Goal: Task Accomplishment & Management: Manage account settings

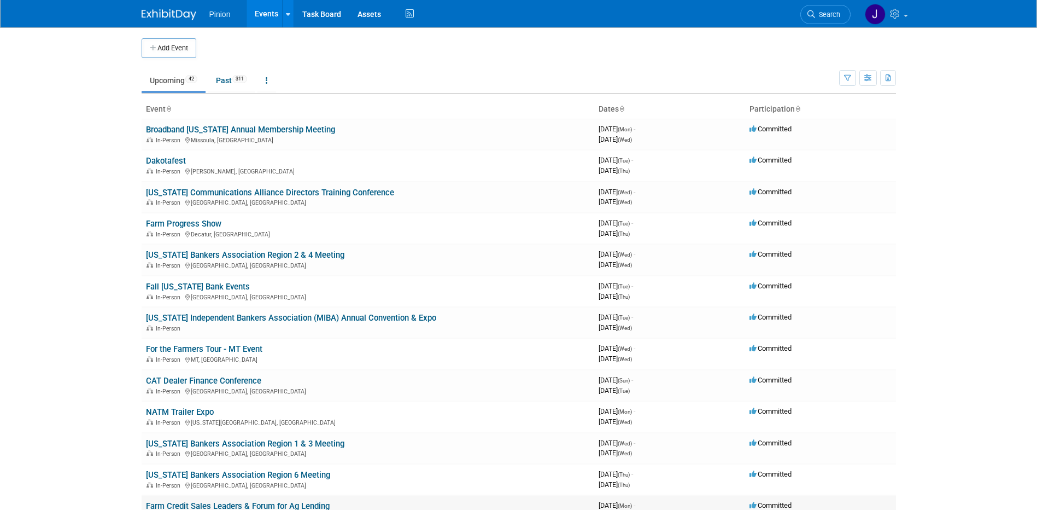
click at [279, 504] on link "Farm Credit Sales Leaders & Forum for Ag Lending" at bounding box center [238, 506] width 184 height 10
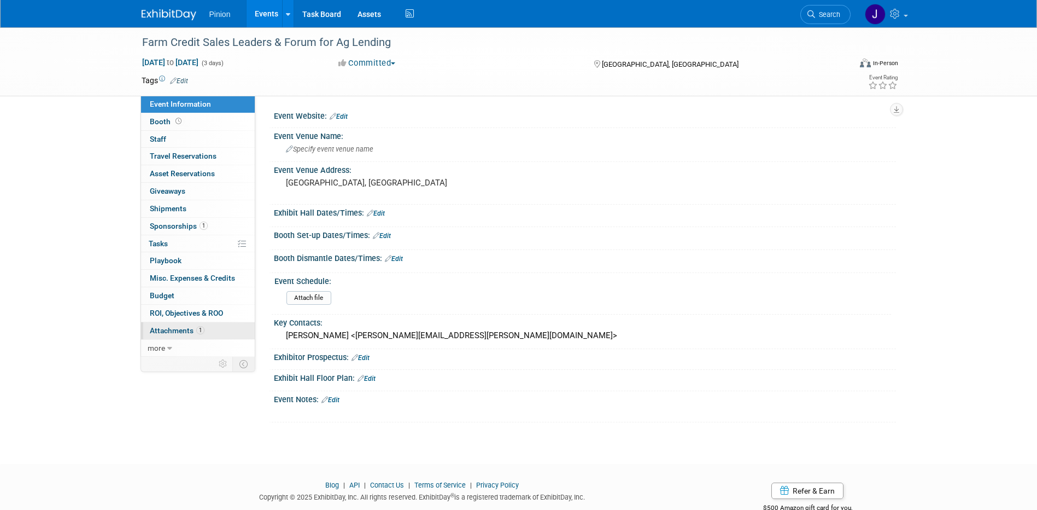
click at [182, 322] on link "1 Attachments 1" at bounding box center [198, 330] width 114 height 17
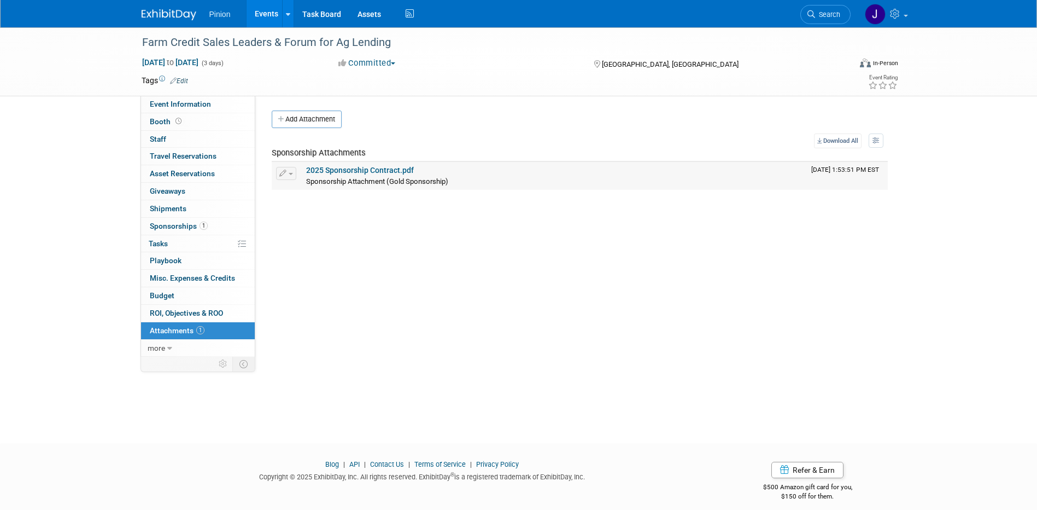
click at [332, 166] on link "2025 Sponsorship Contract.pdf" at bounding box center [360, 170] width 108 height 9
click at [220, 106] on link "Event Information" at bounding box center [198, 104] width 114 height 17
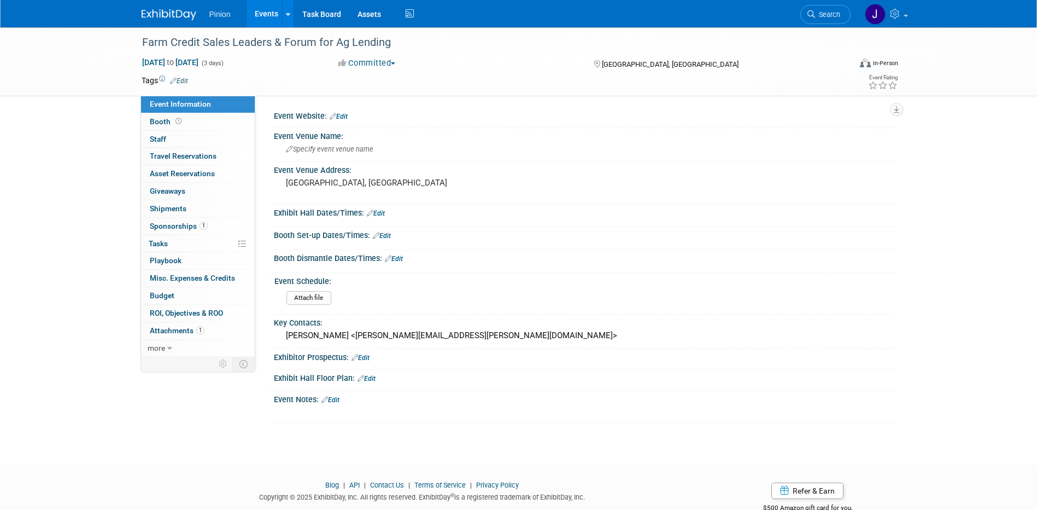
click at [346, 115] on link "Edit" at bounding box center [339, 117] width 18 height 8
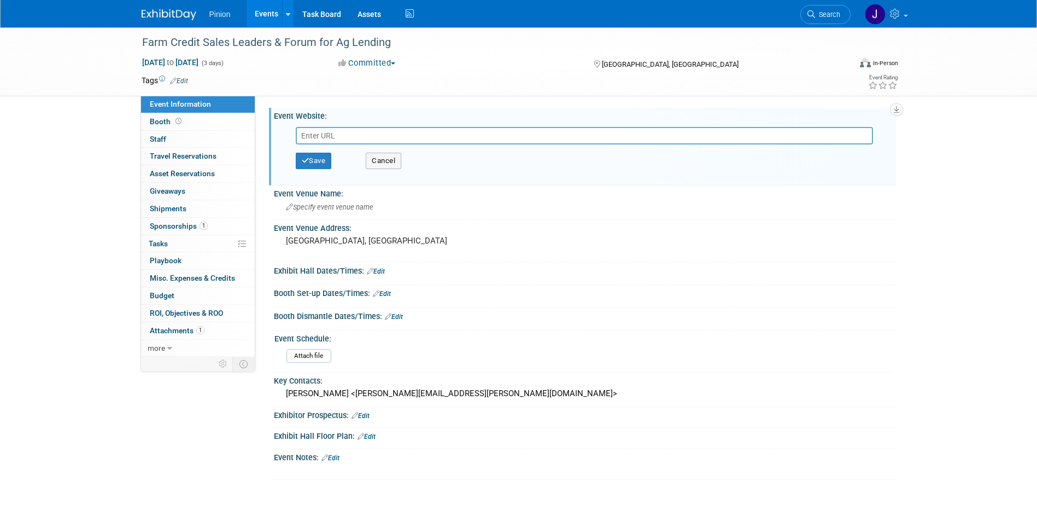
click at [342, 133] on input "text" at bounding box center [584, 135] width 577 height 17
type input "https://fccsconsulting.com/conferences/forum"
click at [324, 161] on button "Save" at bounding box center [314, 161] width 36 height 16
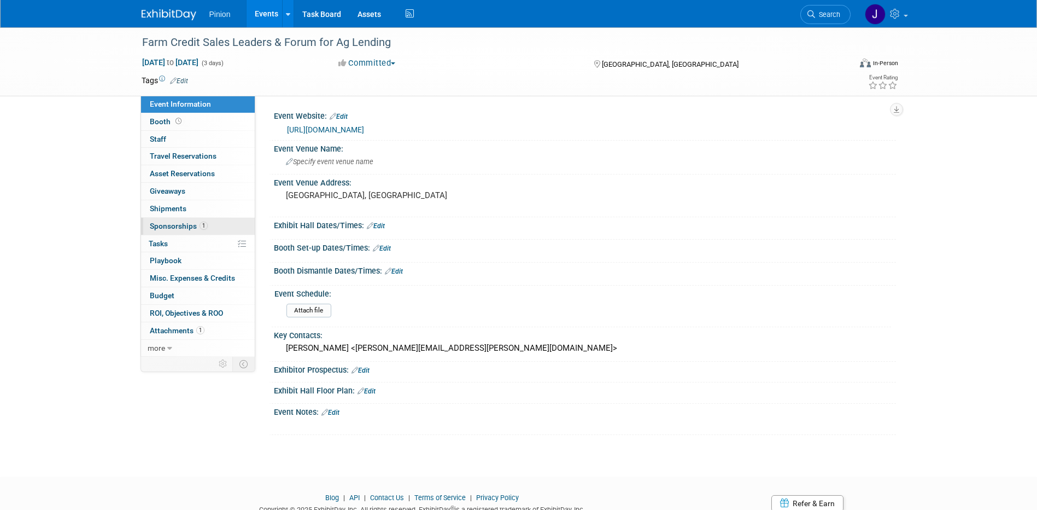
click at [200, 226] on span "1" at bounding box center [204, 225] width 8 height 8
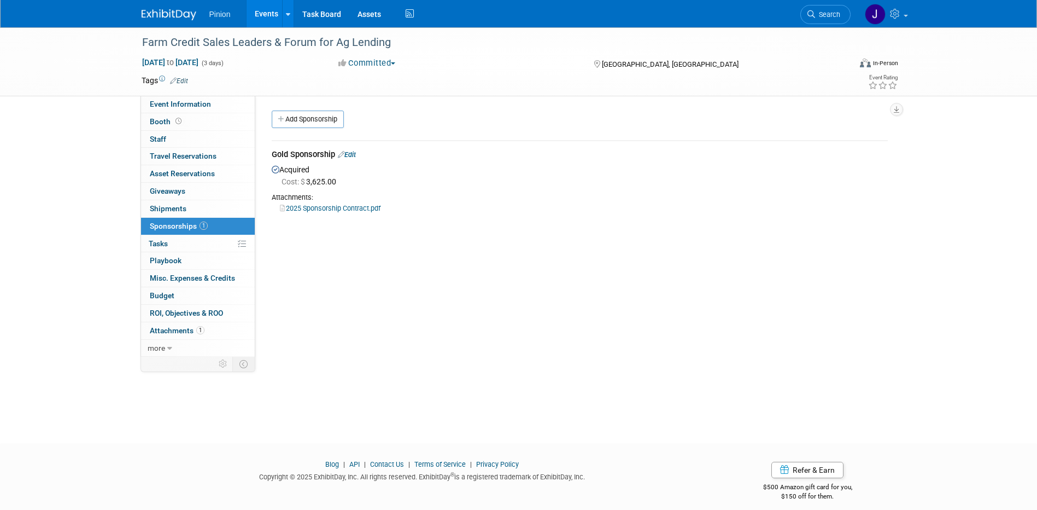
click at [315, 207] on link "2025 Sponsorship Contract.pdf" at bounding box center [330, 208] width 101 height 8
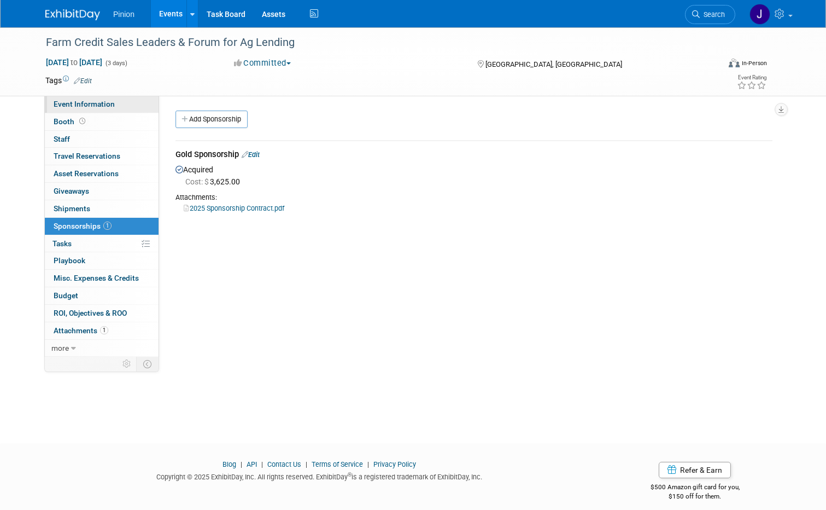
click at [111, 108] on link "Event Information" at bounding box center [102, 104] width 114 height 17
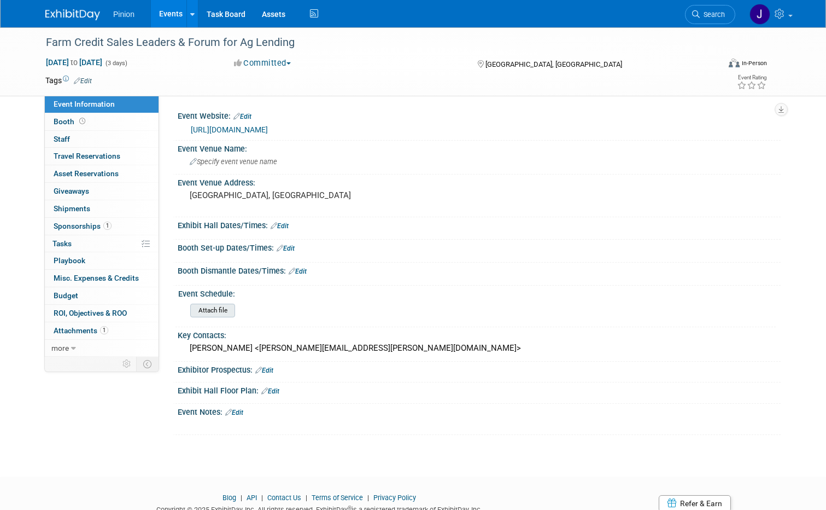
click at [208, 313] on input "file" at bounding box center [160, 310] width 149 height 13
click at [264, 369] on link "Edit" at bounding box center [264, 370] width 18 height 8
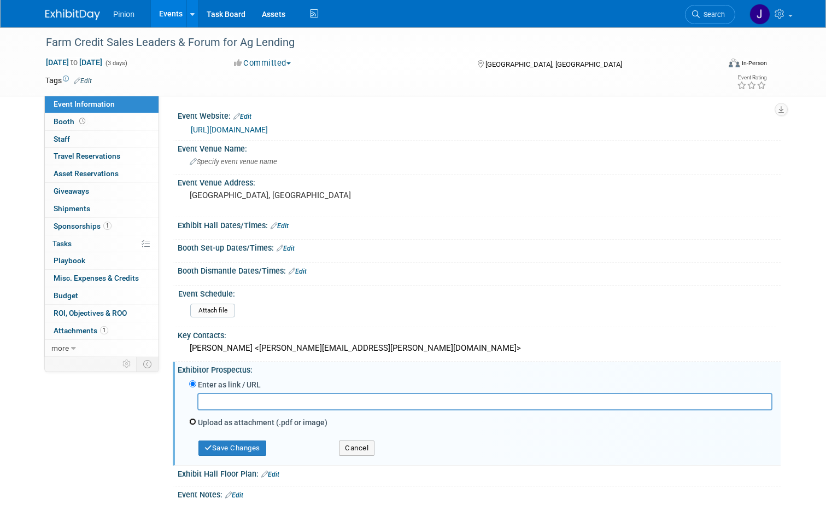
click at [189, 424] on input "Upload as attachment (.pdf or image)" at bounding box center [192, 421] width 7 height 7
radio input "true"
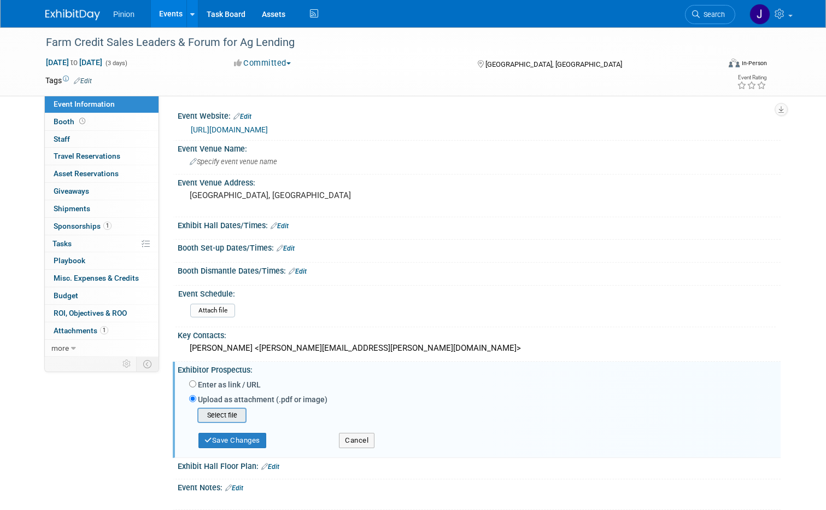
click at [205, 418] on input "file" at bounding box center [180, 414] width 130 height 13
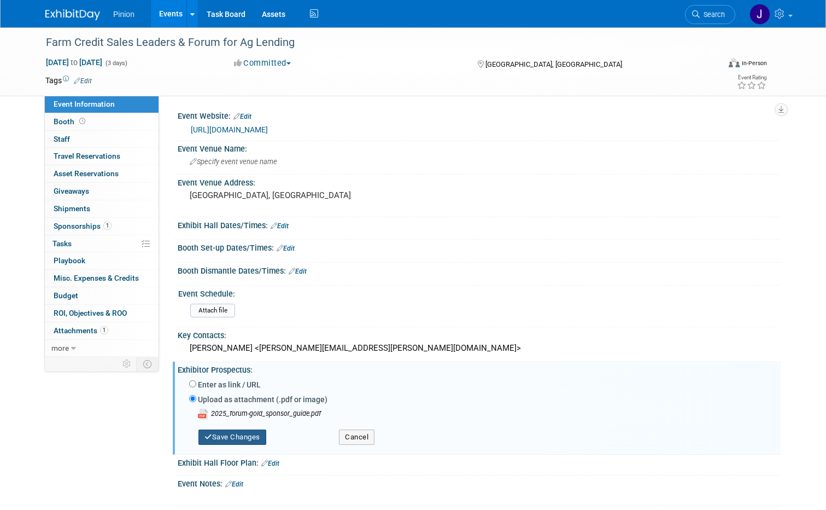
click at [239, 437] on button "Save Changes" at bounding box center [232, 436] width 68 height 15
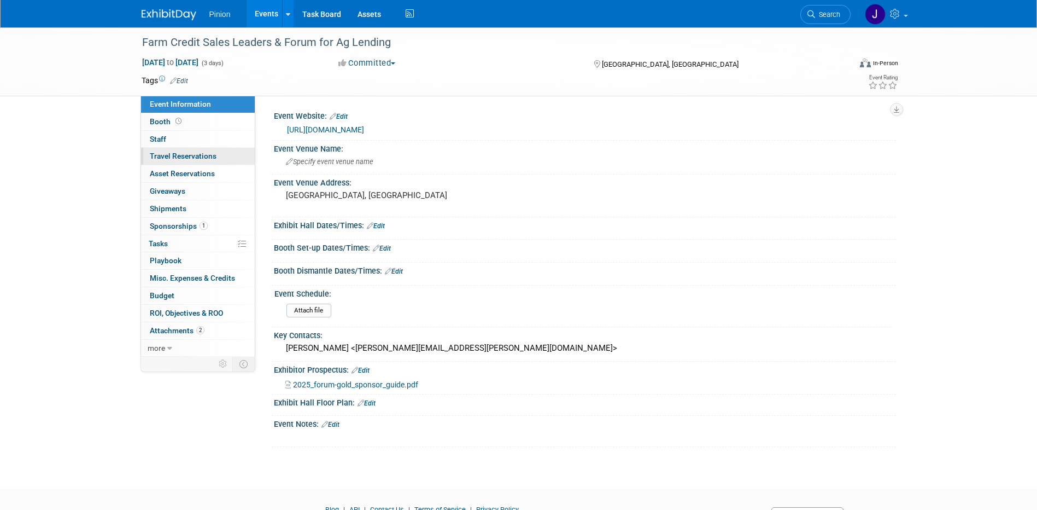
click at [199, 155] on span "Travel Reservations 0" at bounding box center [183, 155] width 67 height 9
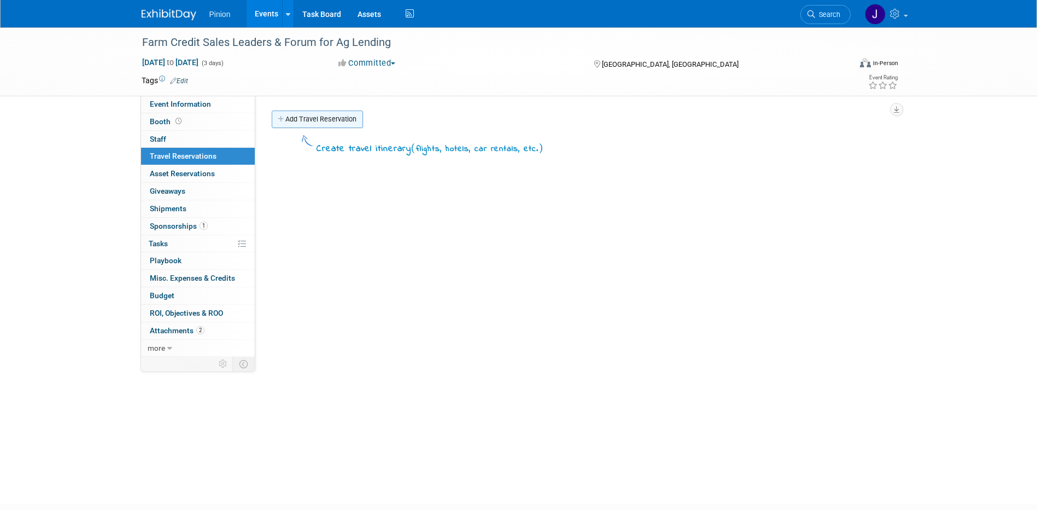
click at [337, 114] on link "Add Travel Reservation" at bounding box center [317, 118] width 91 height 17
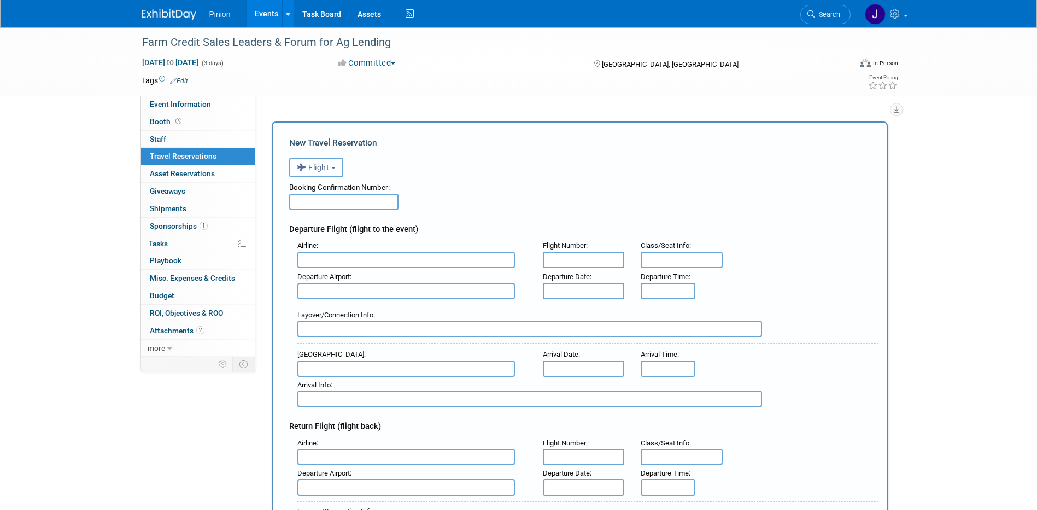
click at [316, 167] on span "Flight" at bounding box center [313, 167] width 33 height 9
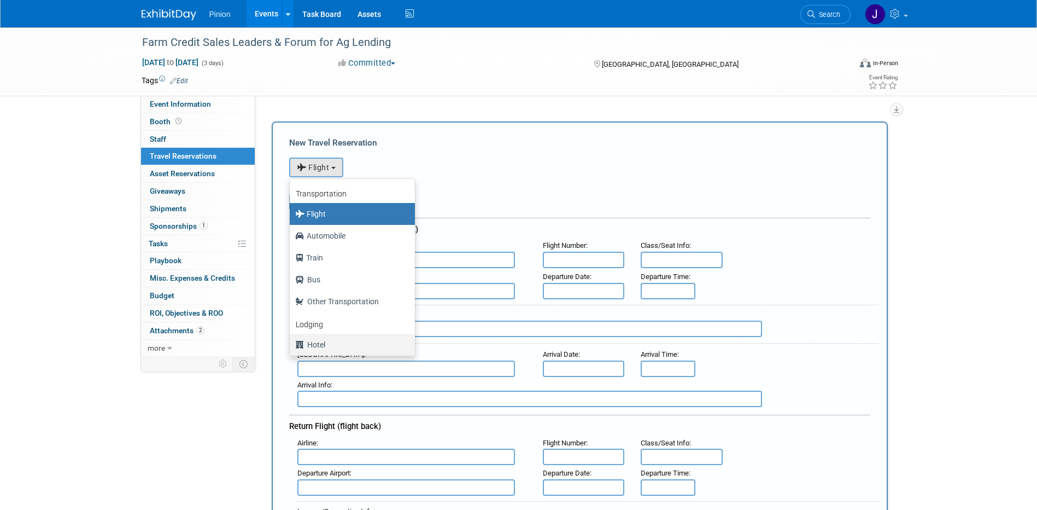
click at [332, 345] on label "Hotel" at bounding box center [349, 344] width 109 height 17
click at [291, 345] on input "Hotel" at bounding box center [287, 342] width 7 height 7
select select "6"
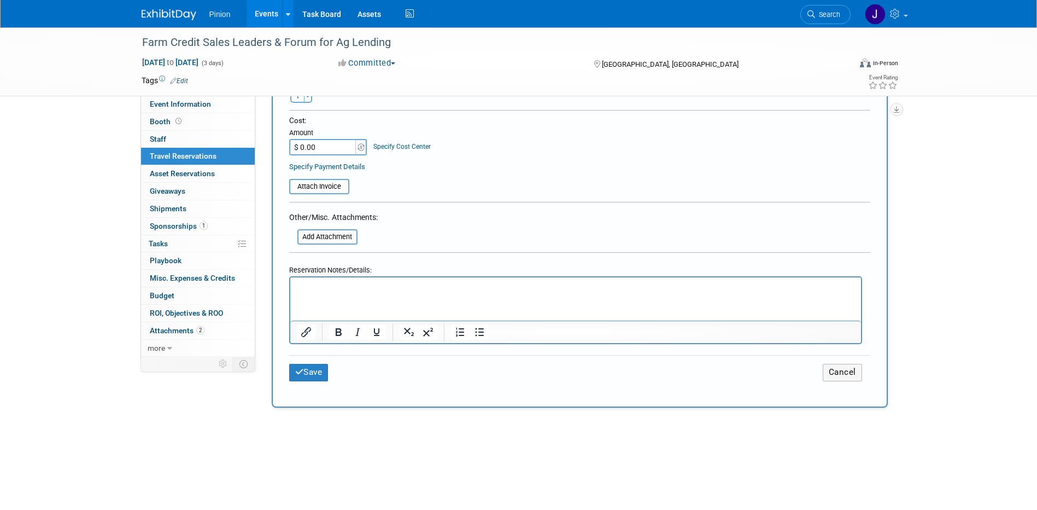
scroll to position [417, 0]
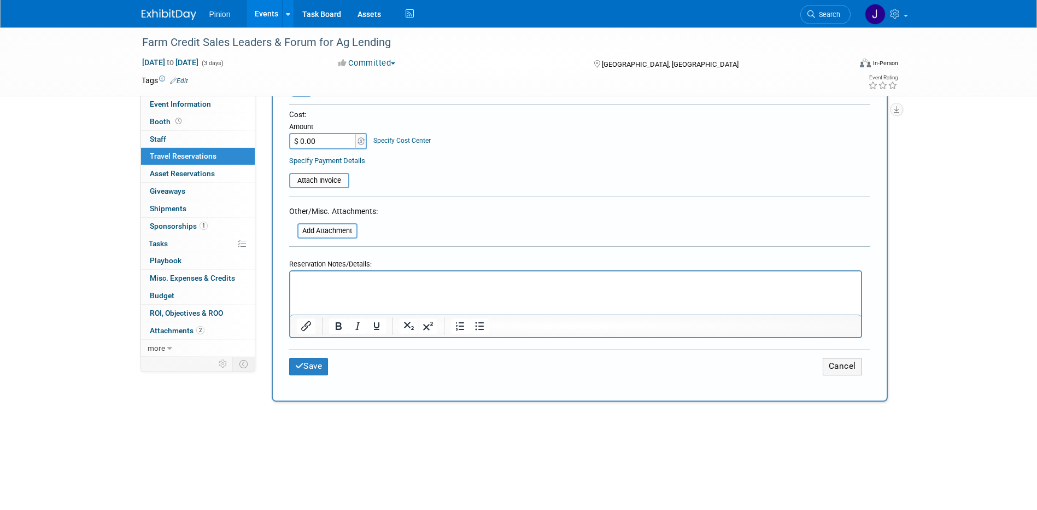
click at [368, 280] on p "Rich Text Area. Press ALT-0 for help." at bounding box center [575, 281] width 558 height 11
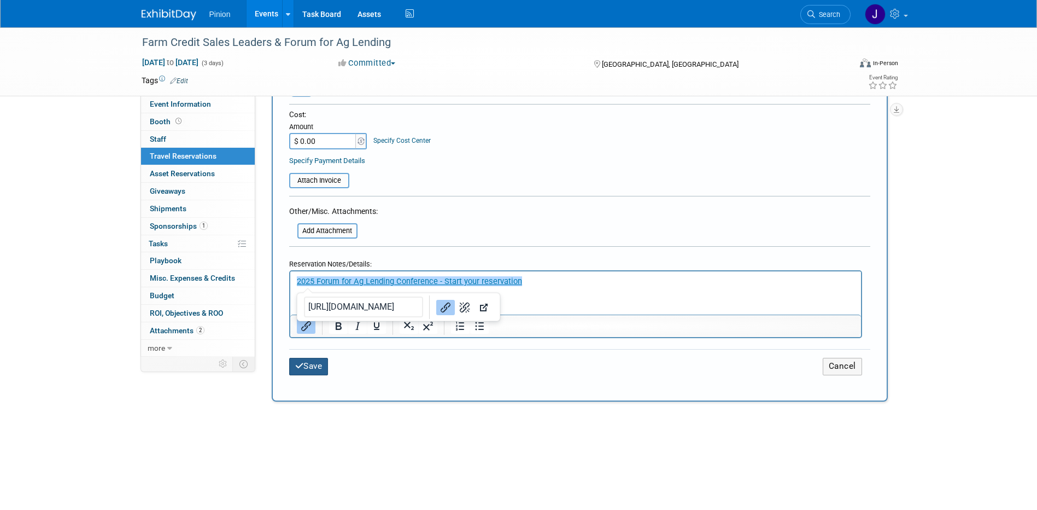
click at [320, 367] on button "Save" at bounding box center [308, 366] width 39 height 17
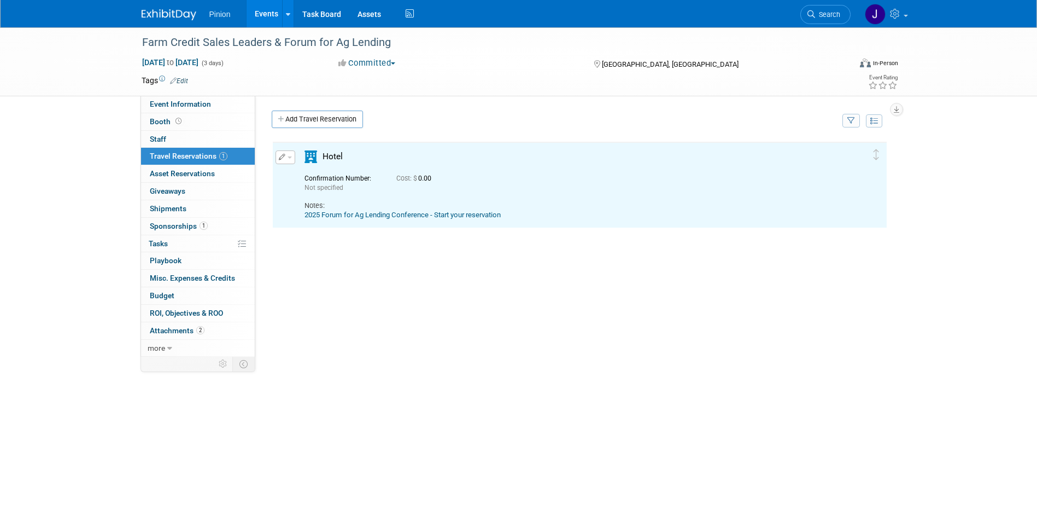
scroll to position [0, 0]
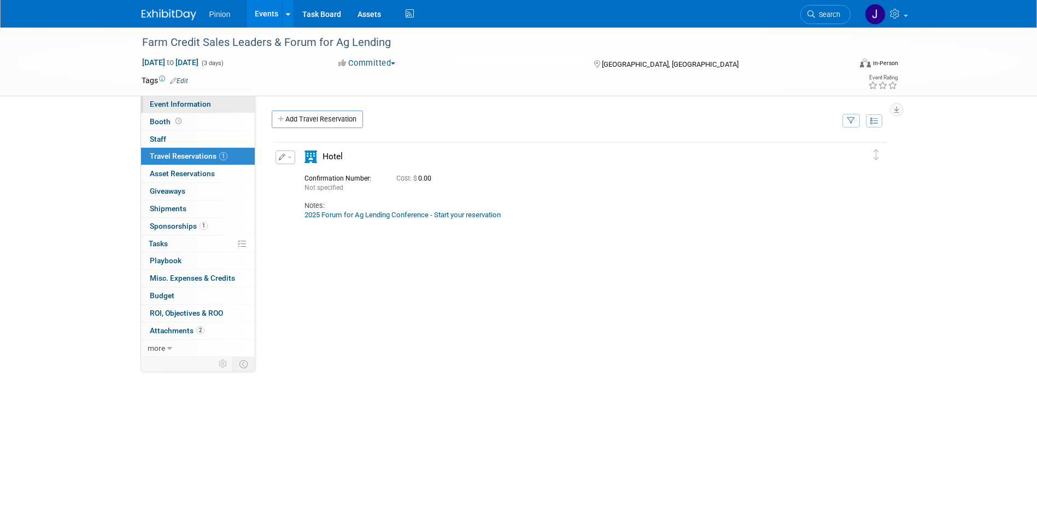
click at [198, 108] on span "Event Information" at bounding box center [180, 103] width 61 height 9
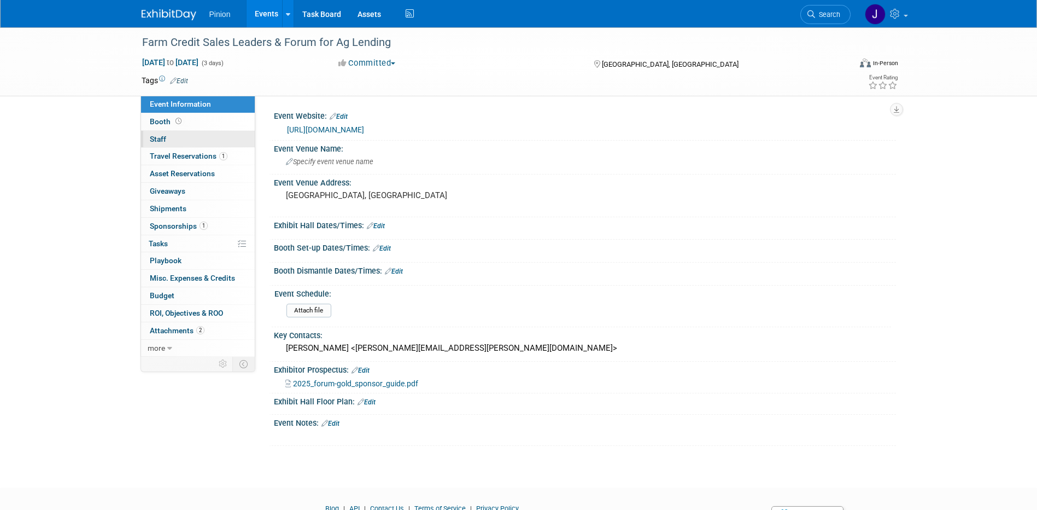
drag, startPoint x: 183, startPoint y: 139, endPoint x: 193, endPoint y: 139, distance: 10.4
click at [183, 139] on link "0 Staff 0" at bounding box center [198, 139] width 114 height 17
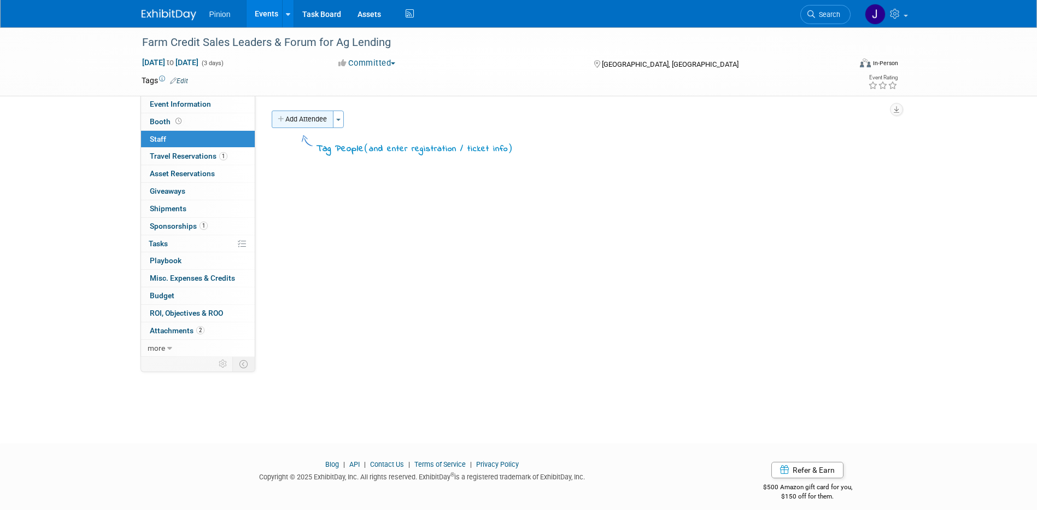
click at [322, 123] on button "Add Attendee" at bounding box center [303, 118] width 62 height 17
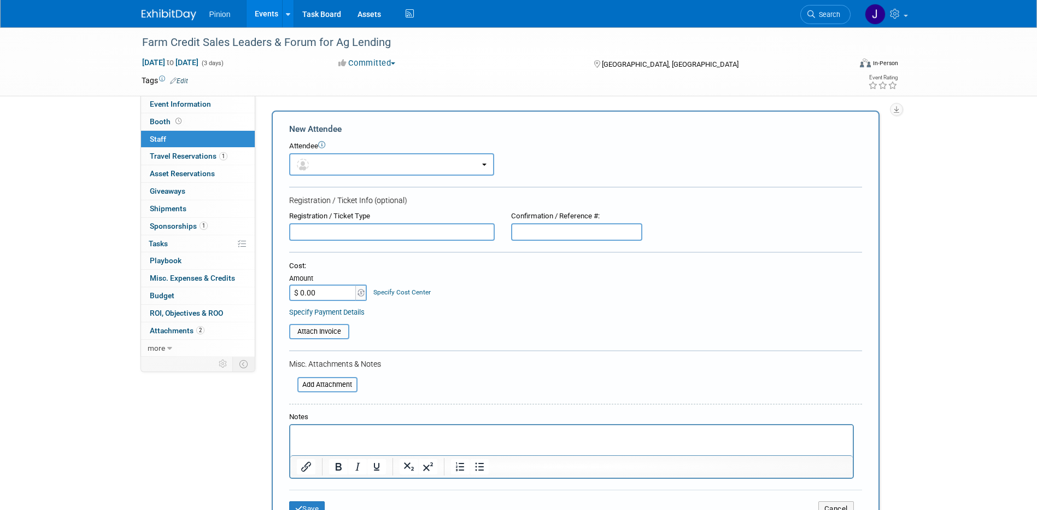
click at [329, 435] on p "Rich Text Area. Press ALT-0 for help." at bounding box center [571, 434] width 550 height 11
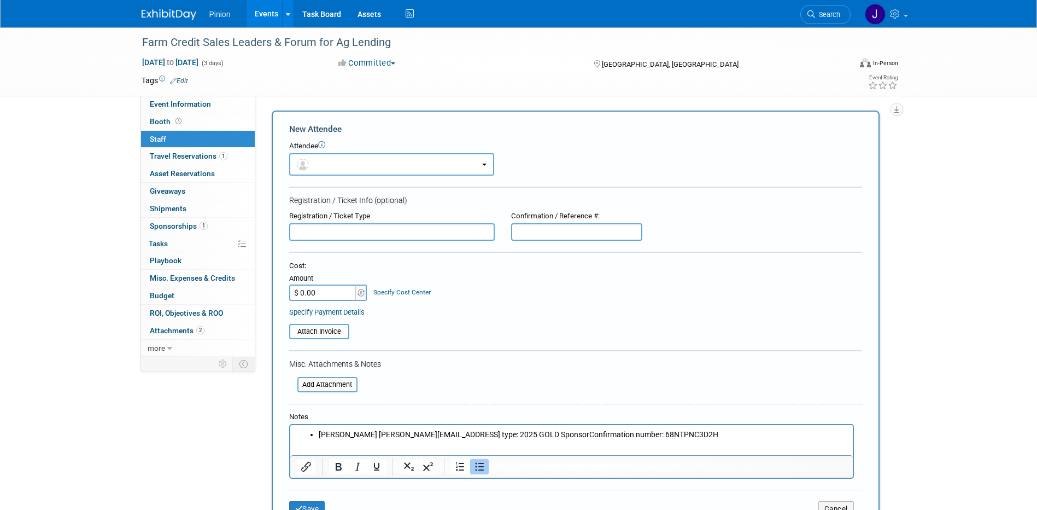
click at [370, 431] on li "Austin Sterlingaustin.sterling@pinionglobal.comRegistration type: 2025 GOLD Spo…" at bounding box center [582, 434] width 528 height 11
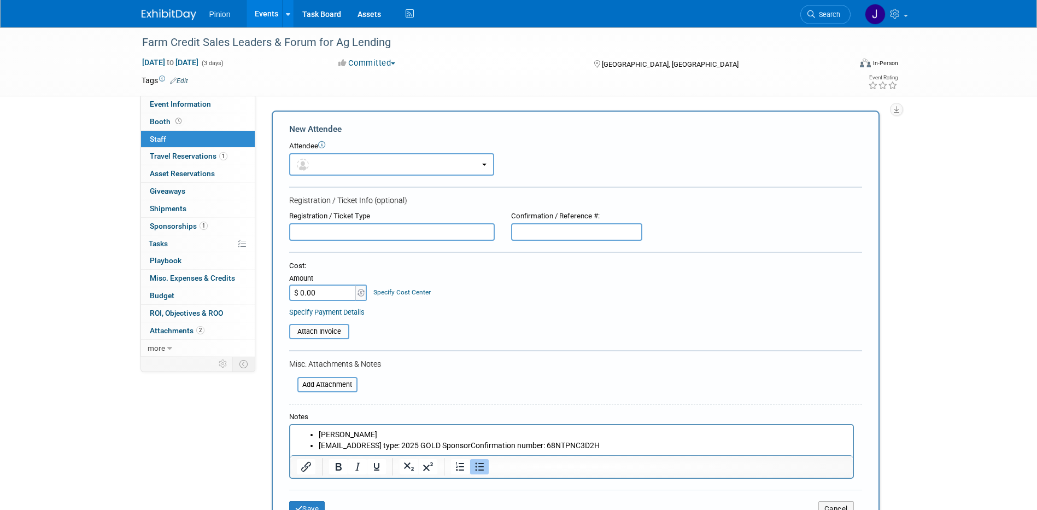
drag, startPoint x: 434, startPoint y: 445, endPoint x: 770, endPoint y: 890, distance: 557.7
click at [434, 445] on li "austin.sterling@pinionglobal.comRegistration type: 2025 GOLD SponsorConfirmatio…" at bounding box center [582, 445] width 528 height 11
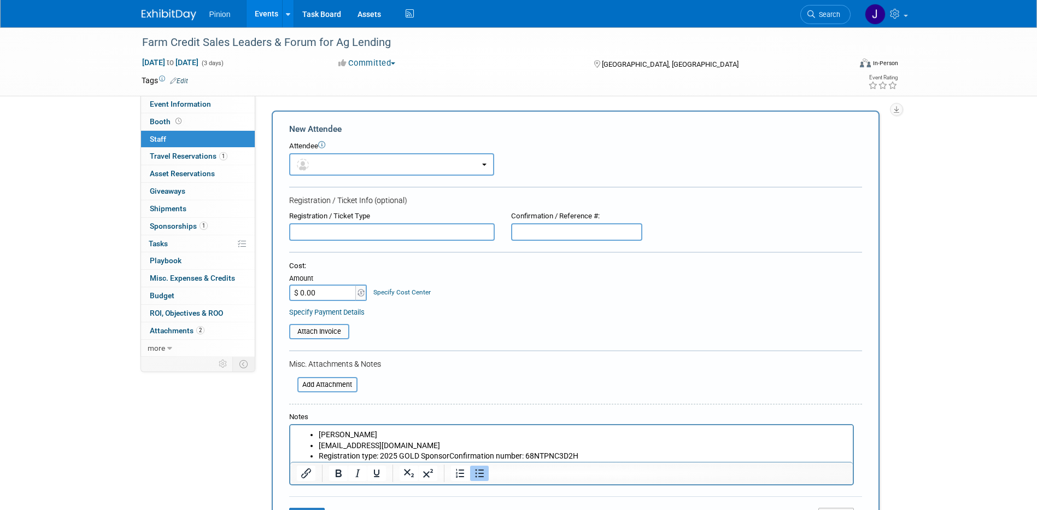
click at [447, 454] on li "Registration type: 2025 GOLD SponsorConfirmation number: 68NTPNC3D2H" at bounding box center [582, 455] width 528 height 11
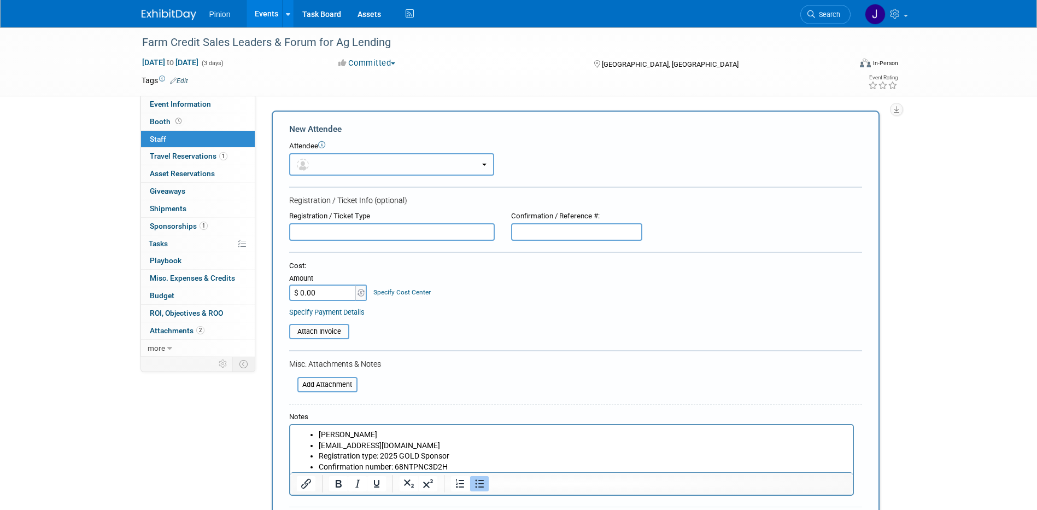
click at [346, 165] on button "button" at bounding box center [391, 164] width 205 height 22
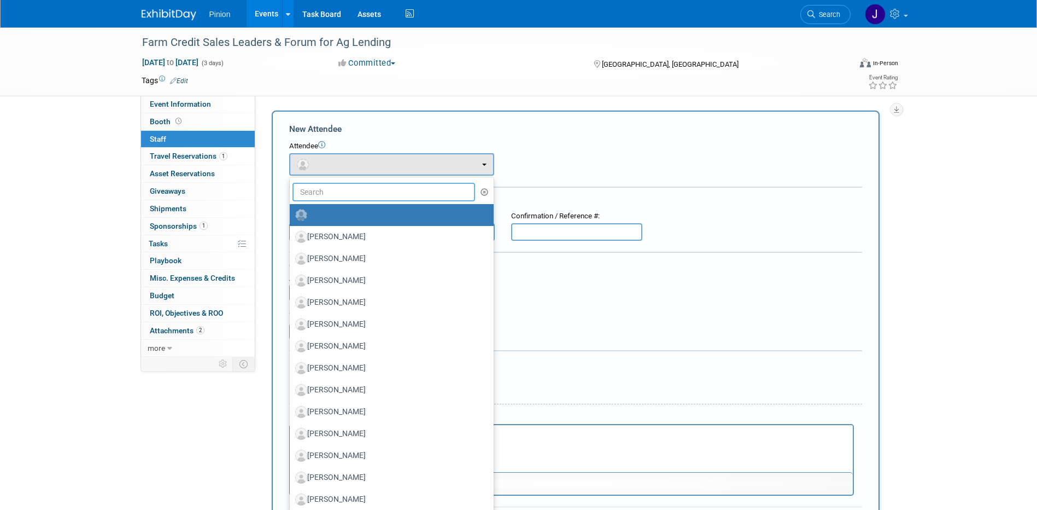
click at [351, 196] on input "text" at bounding box center [383, 192] width 183 height 19
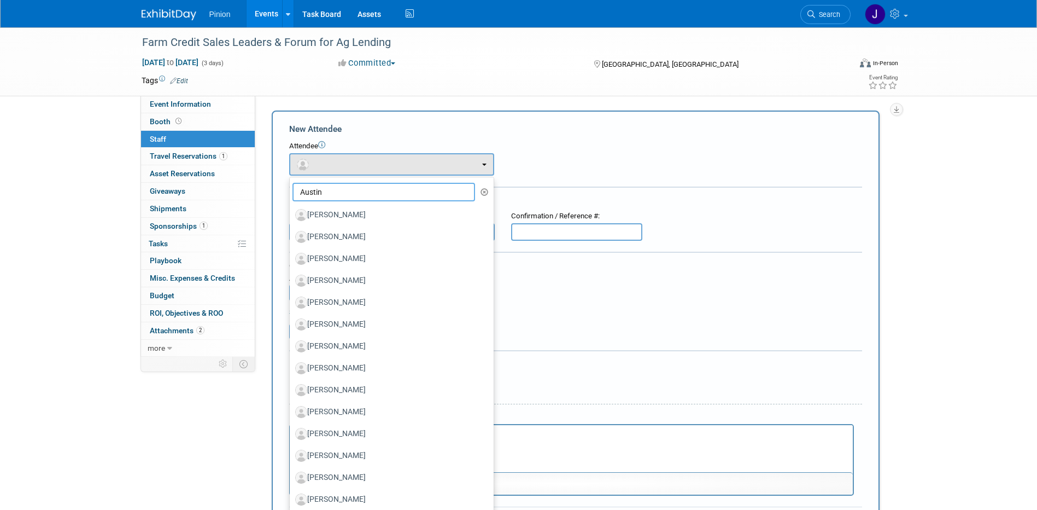
type input "Austin S"
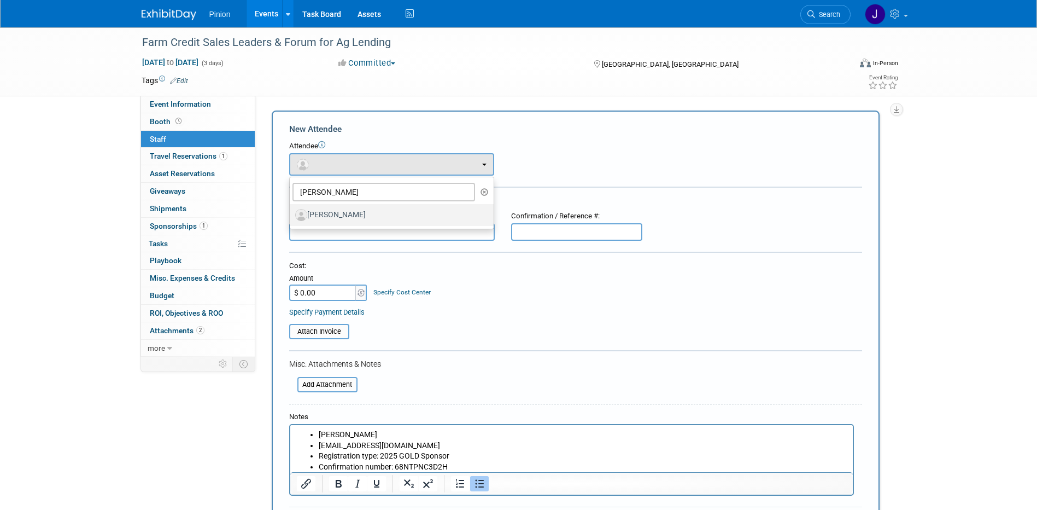
click at [349, 218] on label "Austin Sterling" at bounding box center [389, 214] width 188 height 17
click at [291, 217] on input "Austin Sterling" at bounding box center [287, 213] width 7 height 7
select select "4f87b381-9297-4e76-8134-cefbb15a627f"
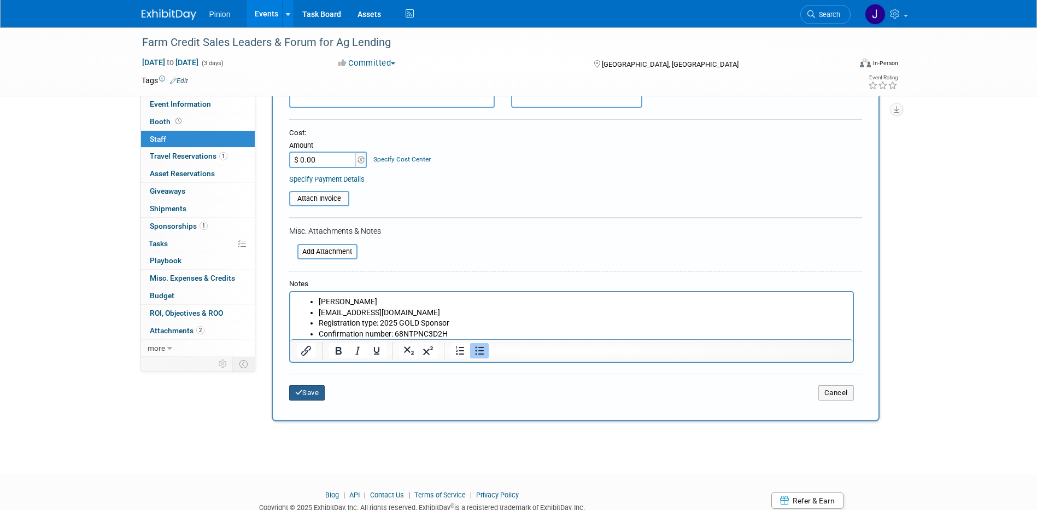
click at [311, 396] on button "Save" at bounding box center [307, 392] width 36 height 15
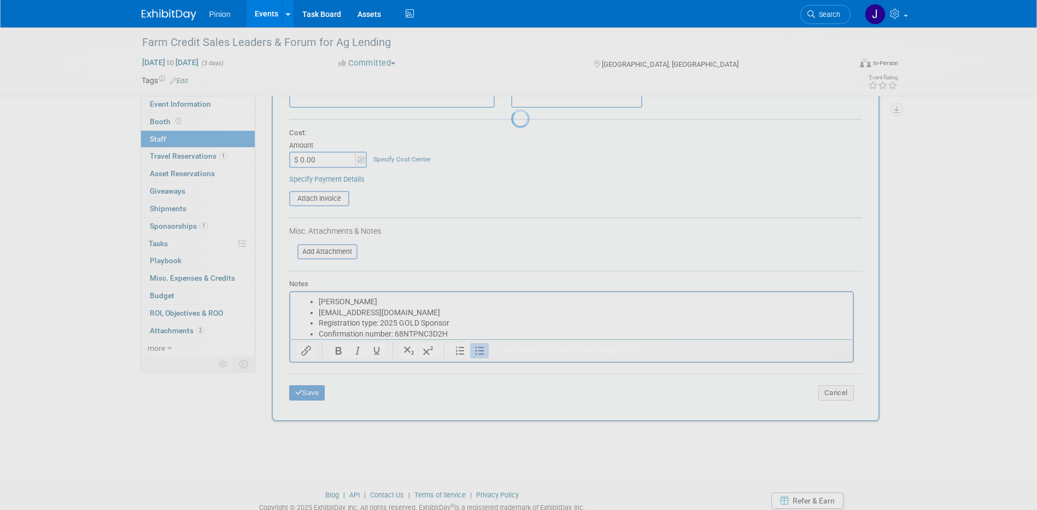
scroll to position [10, 0]
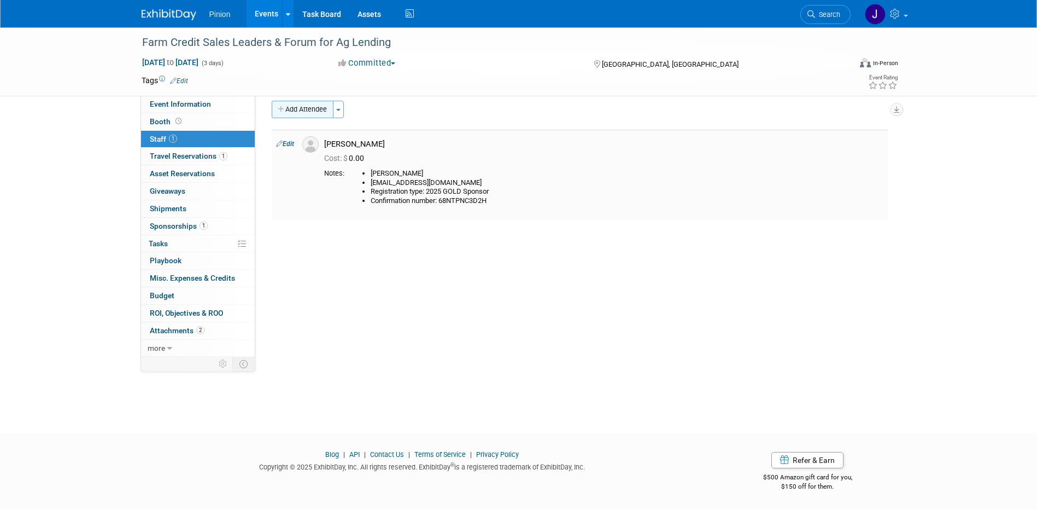
click at [297, 109] on button "Add Attendee" at bounding box center [303, 109] width 62 height 17
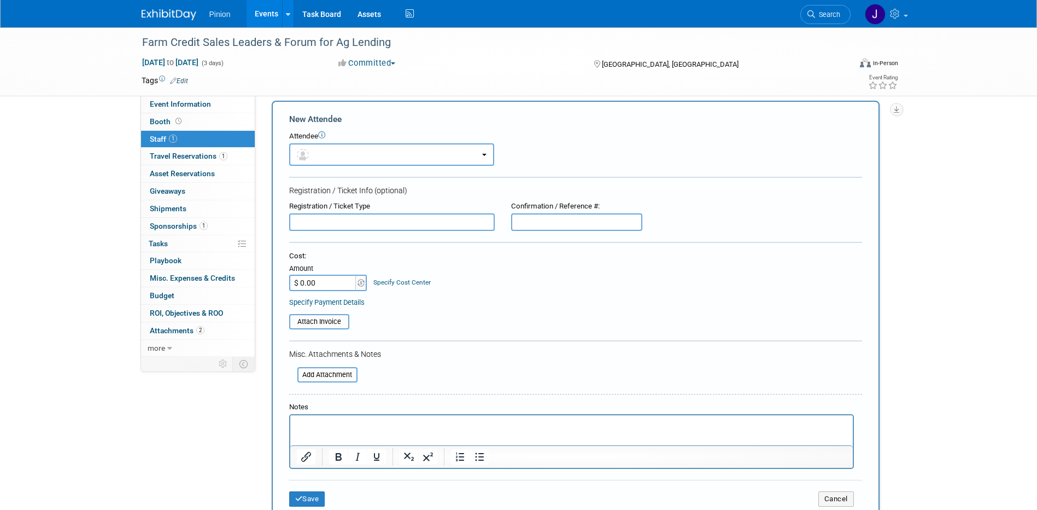
scroll to position [0, 0]
click at [307, 155] on img "button" at bounding box center [303, 155] width 12 height 12
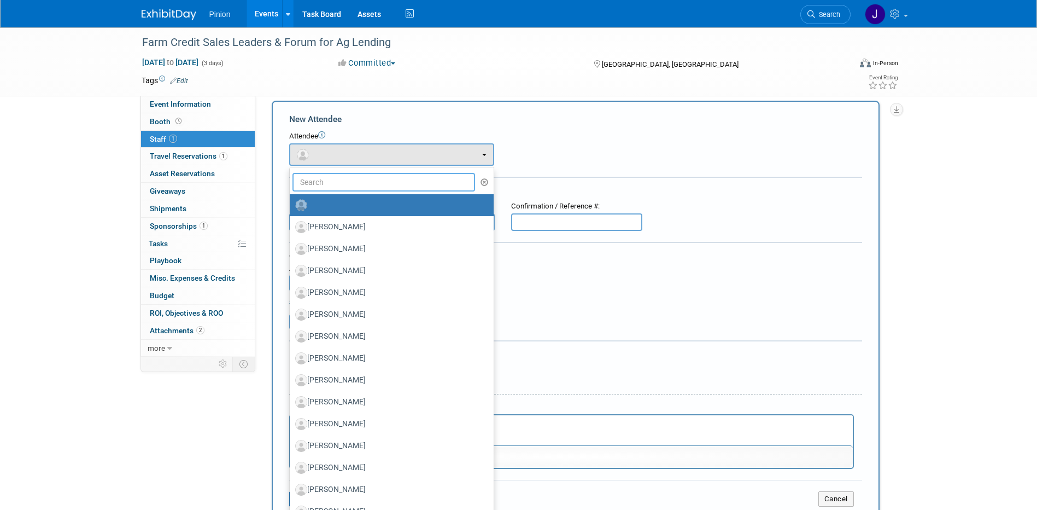
click at [350, 183] on input "text" at bounding box center [383, 182] width 183 height 19
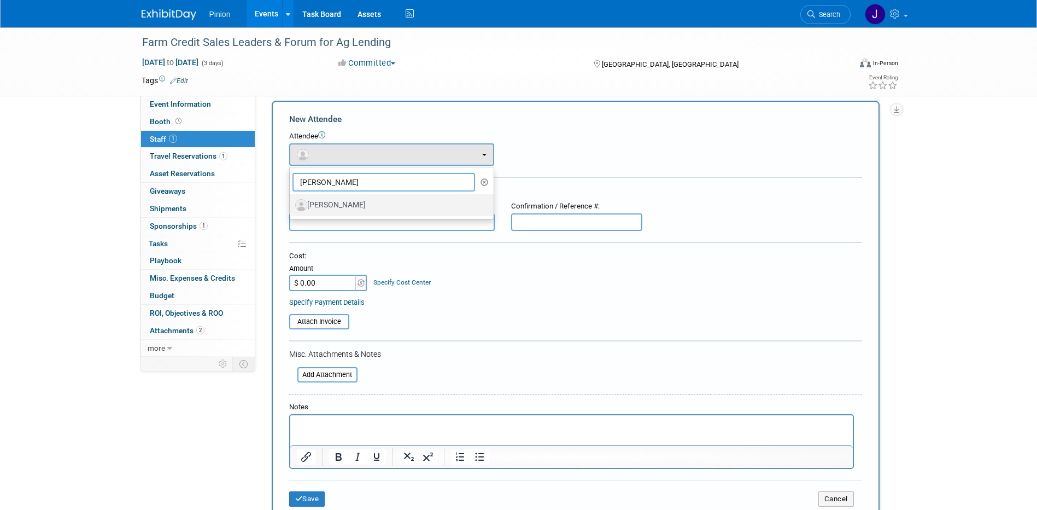
type input "Keaton D"
click at [353, 204] on label "Keaton Dugan" at bounding box center [389, 204] width 188 height 17
click at [291, 204] on input "Keaton Dugan" at bounding box center [287, 203] width 7 height 7
select select "3c023e8d-7a2f-4ec4-8c95-32d72961638f"
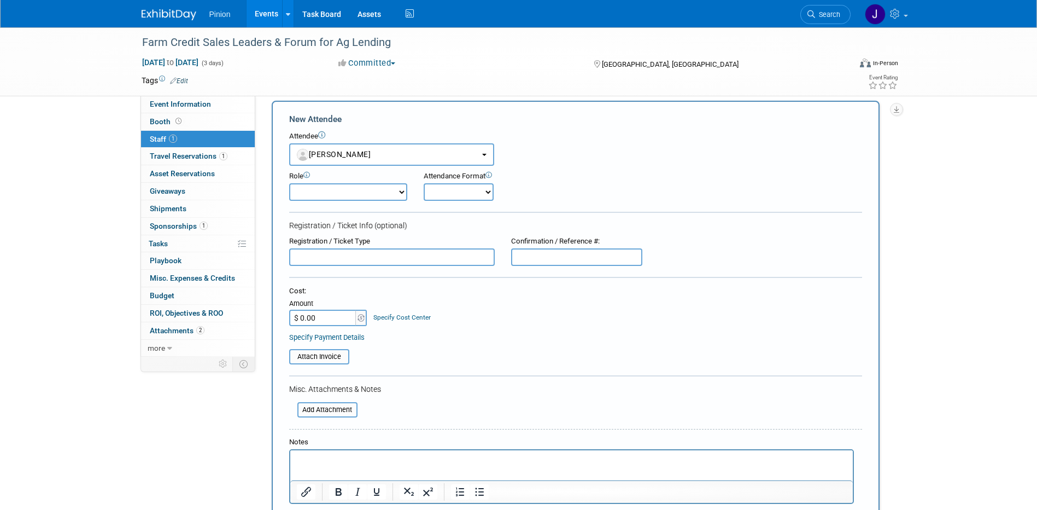
click at [321, 461] on p "Rich Text Area. Press ALT-0 for help." at bounding box center [571, 459] width 550 height 11
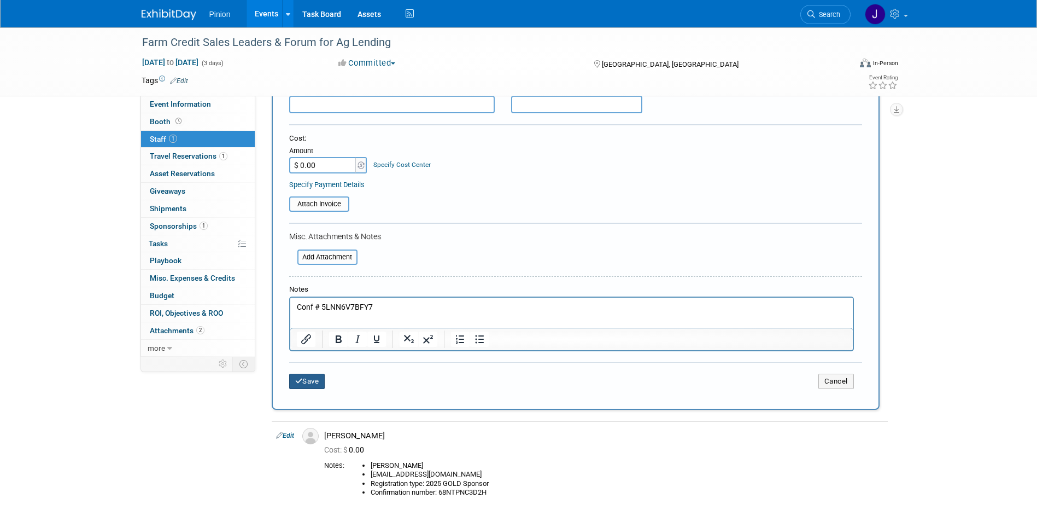
click at [305, 380] on button "Save" at bounding box center [307, 380] width 36 height 15
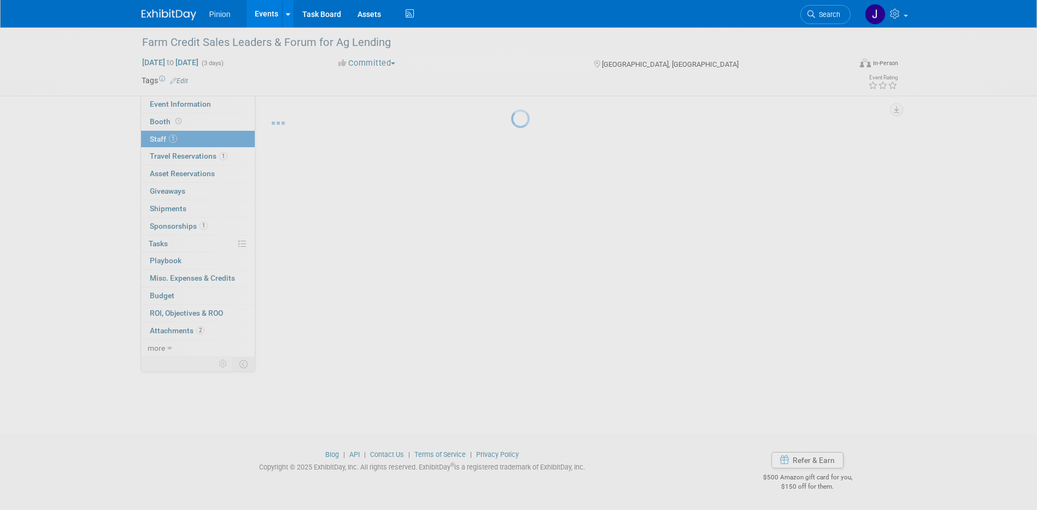
scroll to position [10, 0]
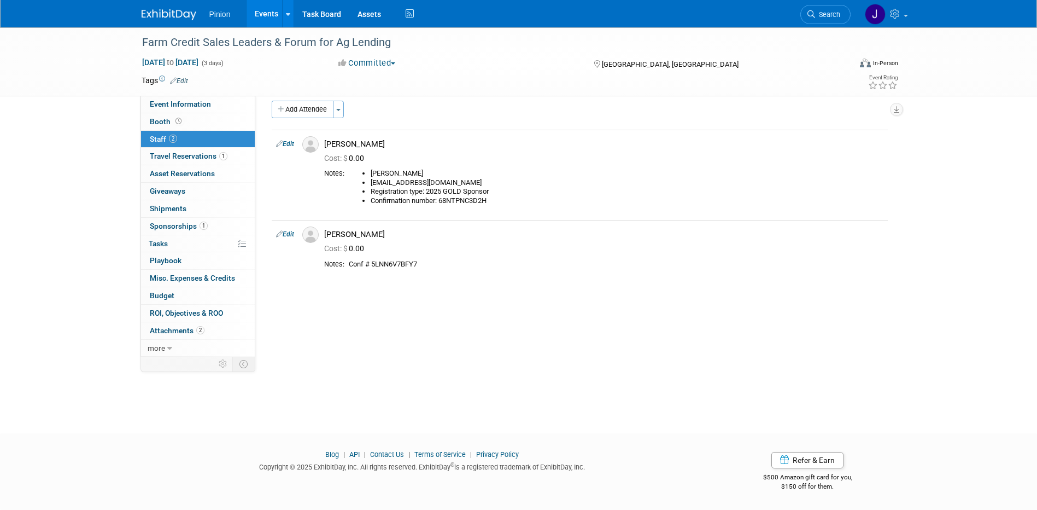
drag, startPoint x: 404, startPoint y: 46, endPoint x: 125, endPoint y: 48, distance: 279.4
click at [125, 48] on div "Farm Credit Sales Leaders & Forum for Ag Lending Sep 22, 2025 to Sep 24, 2025 (…" at bounding box center [518, 61] width 1037 height 69
copy div "Farm Credit Sales Leaders & Forum for Ag Lending"
